Goal: Check status

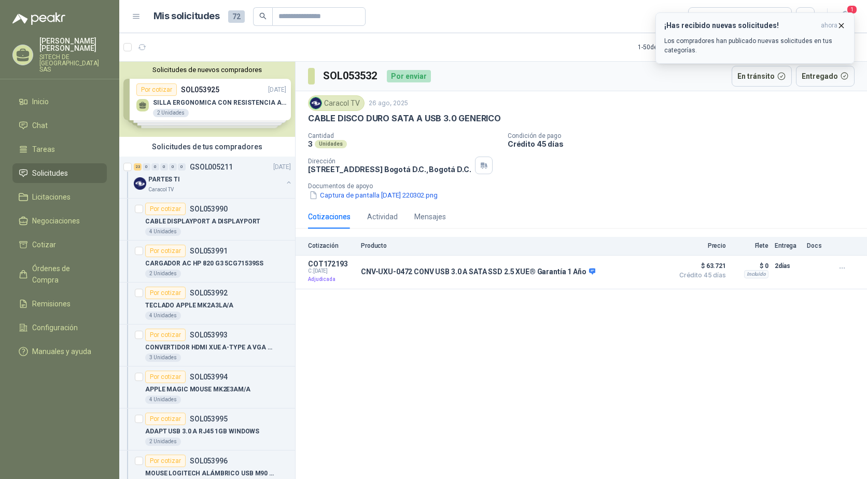
click at [691, 35] on div "¡Has recibido nuevas solicitudes! ahora Los compradores han publicado nuevas so…" at bounding box center [754, 38] width 181 height 34
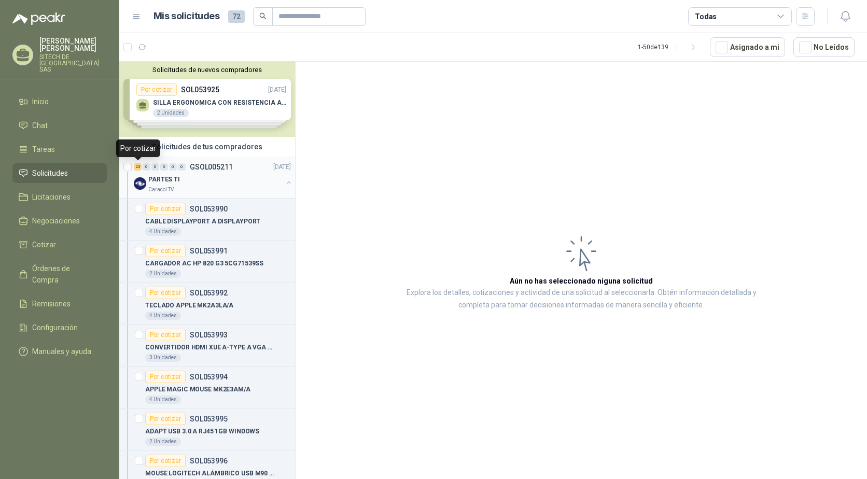
click at [138, 165] on div "23" at bounding box center [138, 166] width 8 height 7
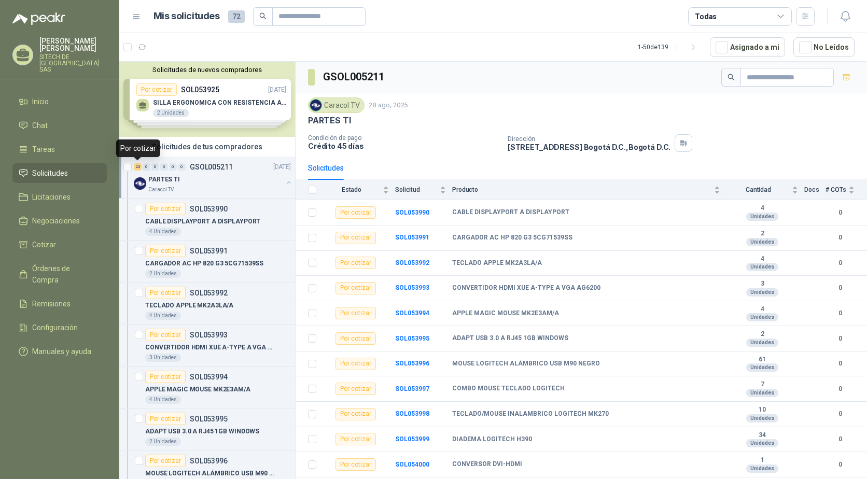
click at [135, 167] on div "23" at bounding box center [138, 166] width 8 height 7
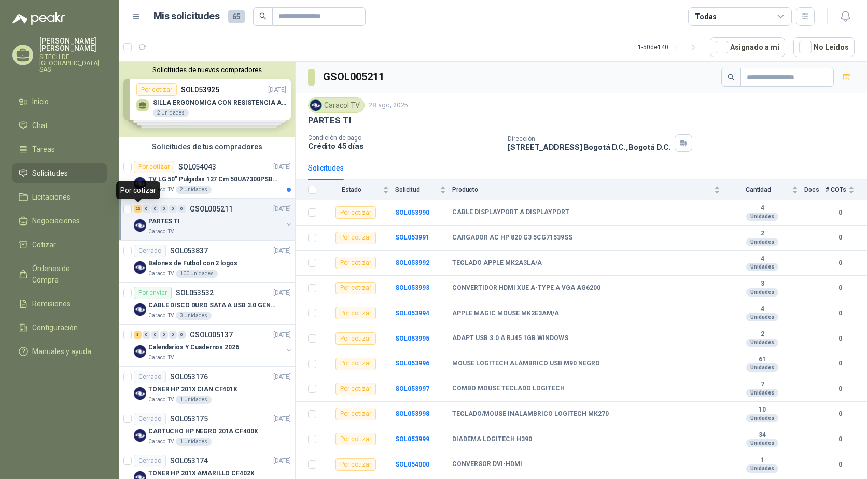
click at [136, 211] on div "23" at bounding box center [138, 208] width 8 height 7
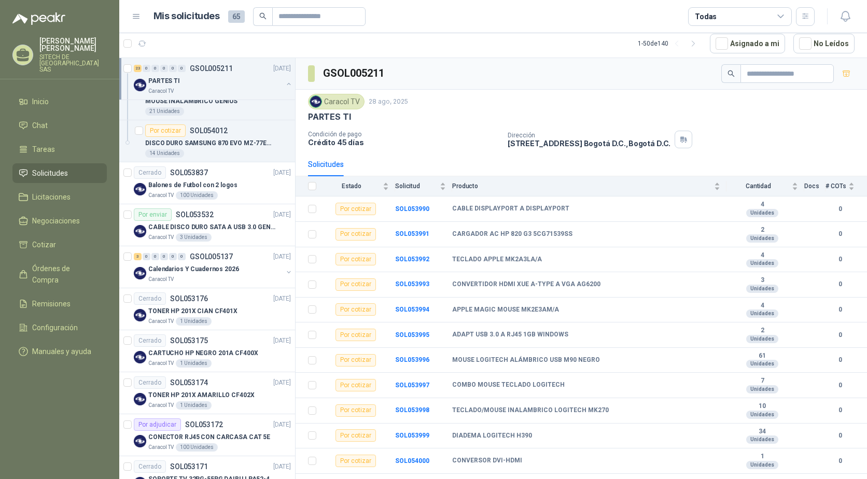
scroll to position [1037, 0]
